Goal: Transaction & Acquisition: Purchase product/service

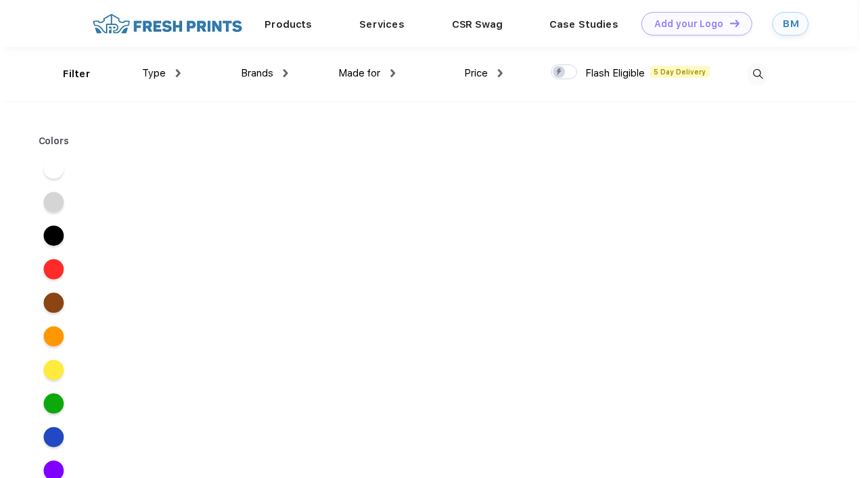
scroll to position [1, 0]
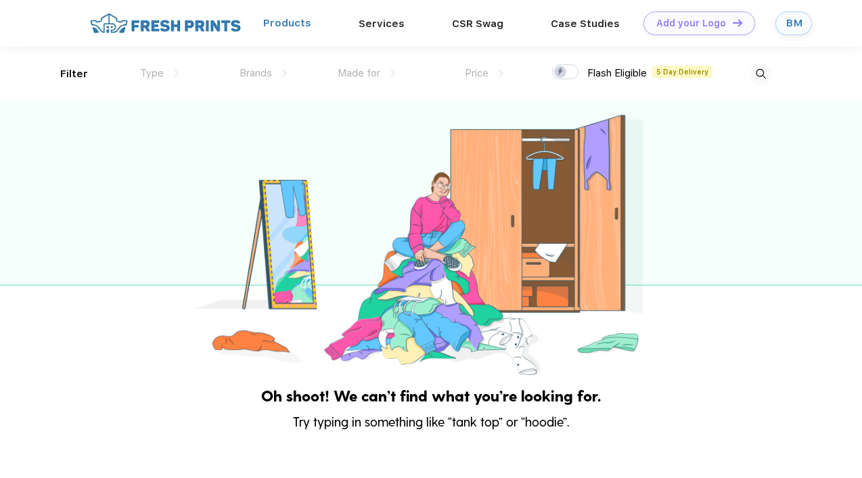
click at [301, 18] on link "Products" at bounding box center [287, 23] width 48 height 12
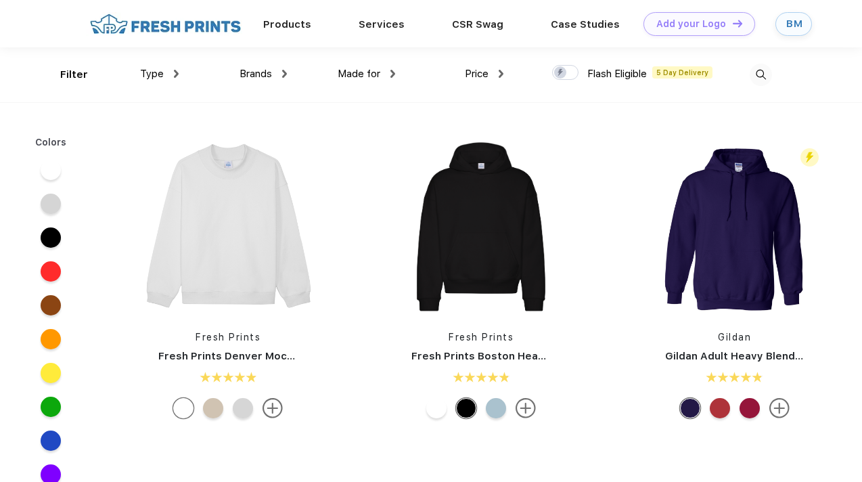
scroll to position [1, 0]
click at [269, 71] on span "Brands" at bounding box center [255, 73] width 32 height 12
click at [471, 26] on link "CSR Swag" at bounding box center [477, 23] width 51 height 12
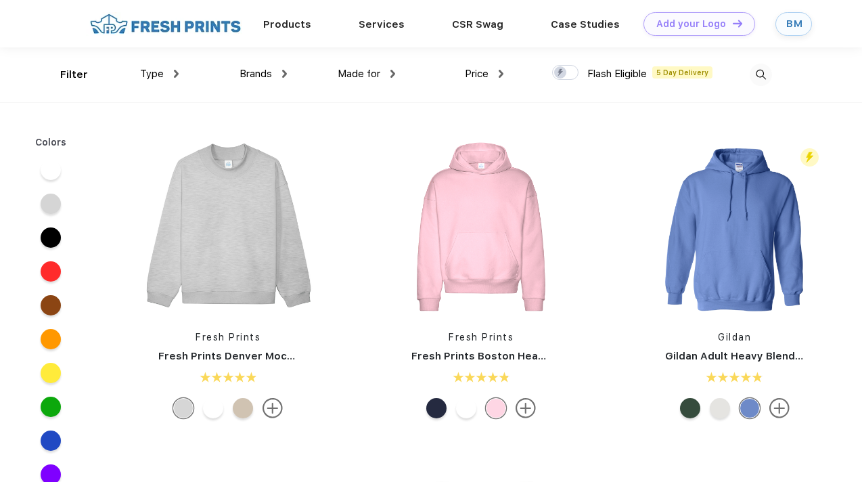
scroll to position [1, 0]
click at [146, 82] on div "Type Shirts Sweaters Bottoms Accessories Hats Tanks Jackets Jerseys Polos" at bounding box center [124, 74] width 108 height 55
click at [167, 74] on div "Type" at bounding box center [159, 74] width 39 height 16
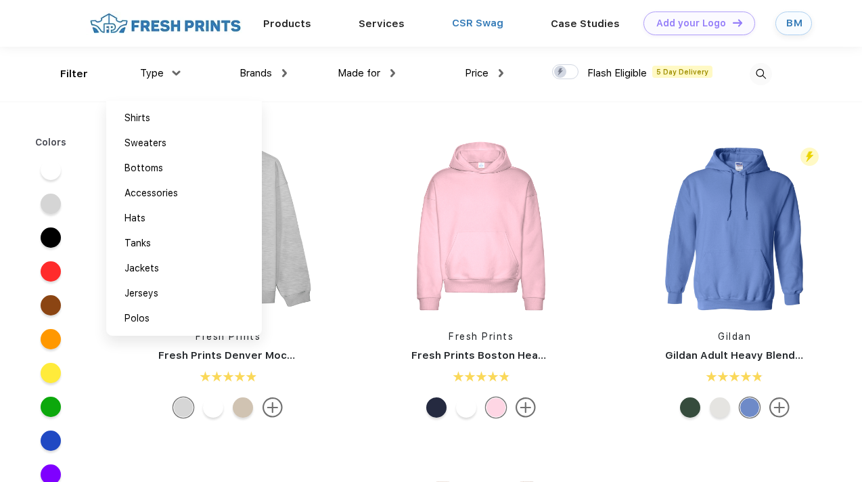
click at [481, 28] on link "CSR Swag" at bounding box center [477, 23] width 51 height 12
